Goal: Find specific page/section: Find specific page/section

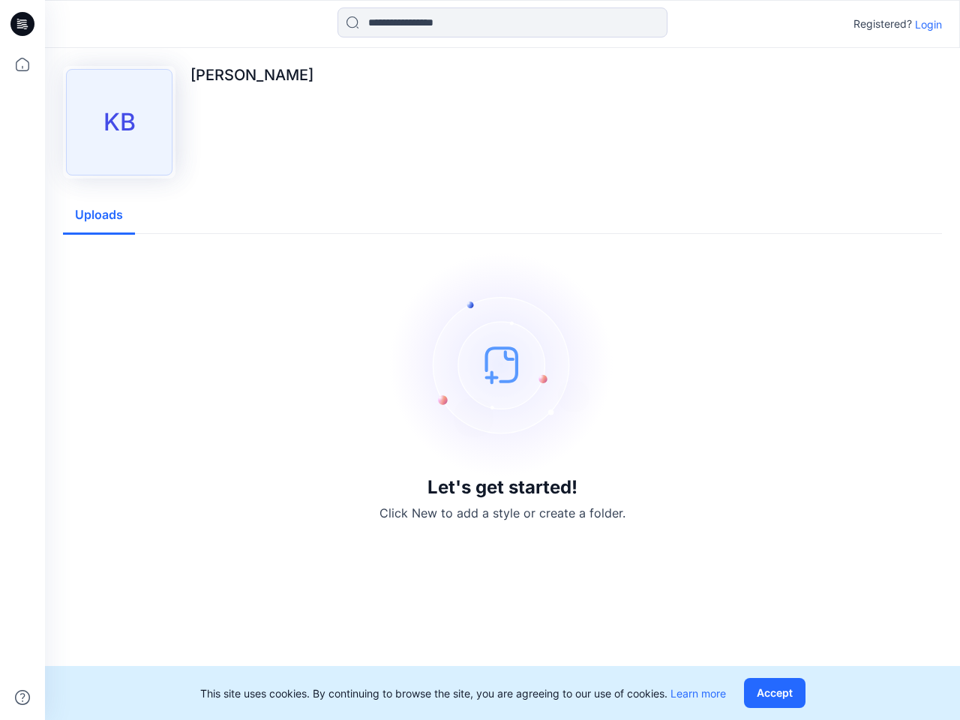
click at [480, 360] on img at bounding box center [502, 364] width 225 height 225
click at [23, 24] on icon at bounding box center [25, 24] width 6 height 1
click at [23, 65] on icon at bounding box center [22, 64] width 33 height 33
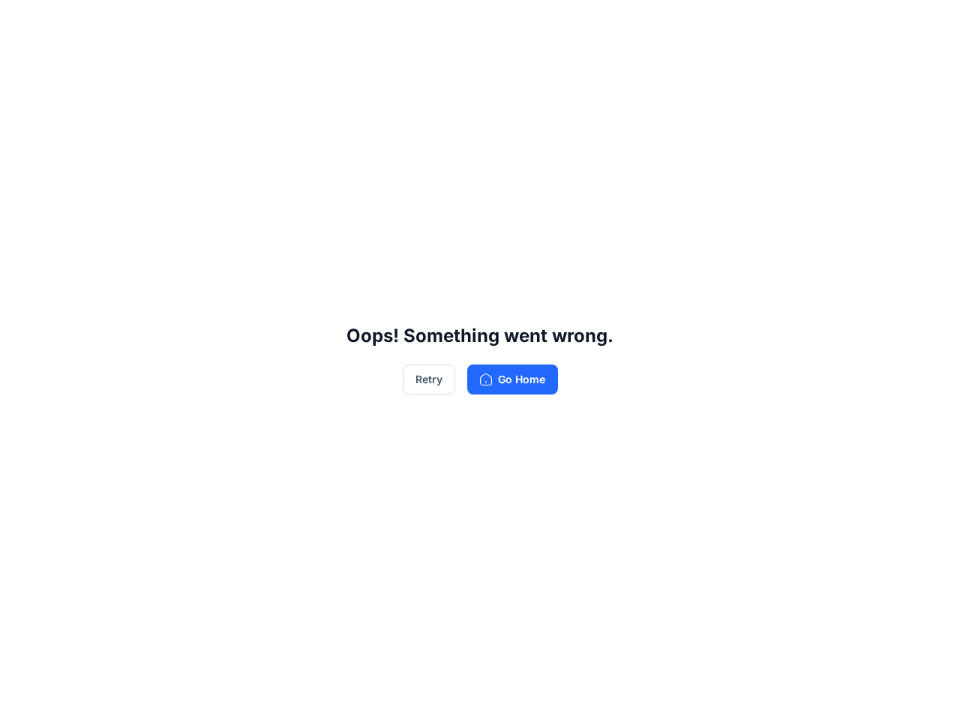
click at [503, 23] on div "Oops! Something went wrong. Retry Go Home" at bounding box center [480, 360] width 960 height 720
click at [929, 24] on div "Oops! Something went wrong. Retry Go Home" at bounding box center [480, 360] width 960 height 720
click at [99, 215] on div "Oops! Something went wrong. Retry Go Home" at bounding box center [480, 360] width 960 height 720
click at [778, 693] on div "Oops! Something went wrong. Retry Go Home" at bounding box center [480, 360] width 960 height 720
